Goal: Information Seeking & Learning: Learn about a topic

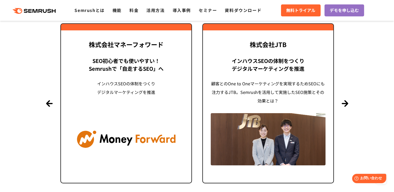
scroll to position [1275, 0]
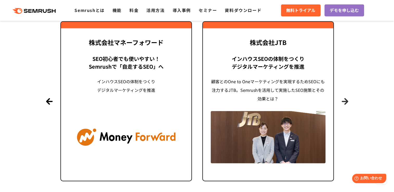
click at [346, 102] on button "Next" at bounding box center [344, 101] width 7 height 7
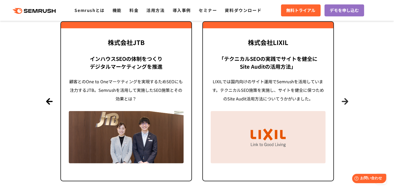
click at [347, 101] on button "Next" at bounding box center [344, 101] width 7 height 7
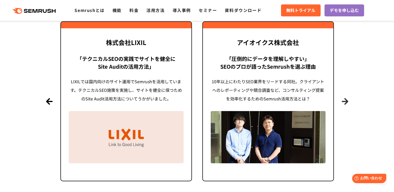
click at [347, 101] on button "Next" at bounding box center [344, 101] width 7 height 7
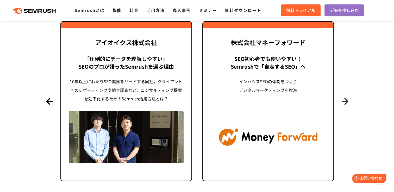
click at [347, 101] on button "Next" at bounding box center [344, 101] width 7 height 7
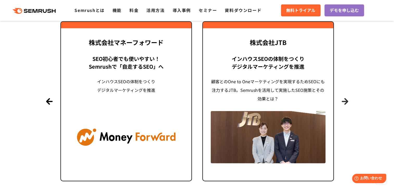
click at [347, 101] on button "Next" at bounding box center [344, 101] width 7 height 7
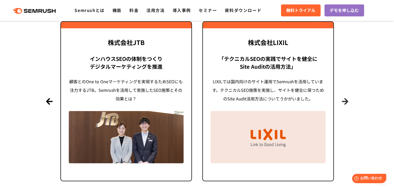
click at [347, 101] on button "Next" at bounding box center [344, 101] width 7 height 7
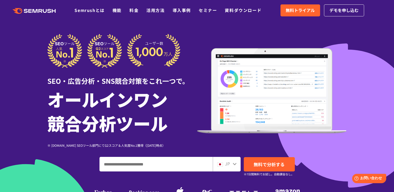
scroll to position [26, 0]
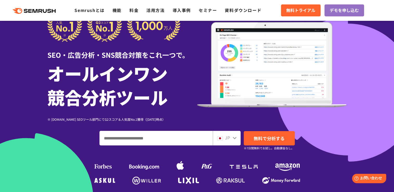
click at [155, 134] on input "ドメイン、キーワードまたはURLを入力してください" at bounding box center [156, 138] width 113 height 14
paste input "**********"
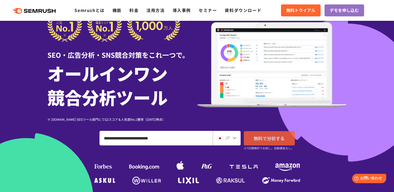
type input "**********"
click at [271, 136] on span "無料で分析する" at bounding box center [268, 138] width 31 height 7
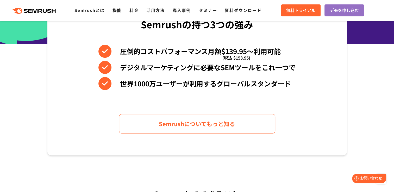
scroll to position [104, 0]
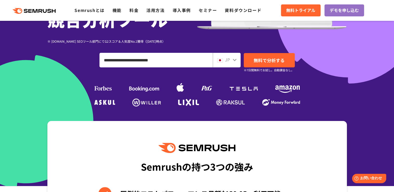
drag, startPoint x: 80, startPoint y: 40, endPoint x: 74, endPoint y: 40, distance: 6.0
